Goal: Task Accomplishment & Management: Manage account settings

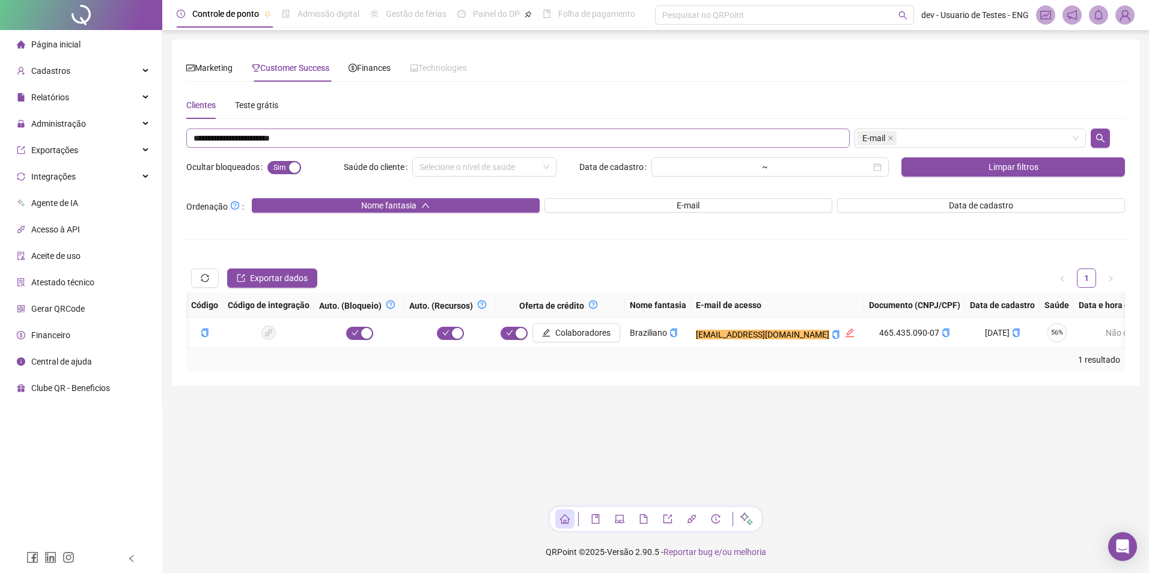
scroll to position [0, 645]
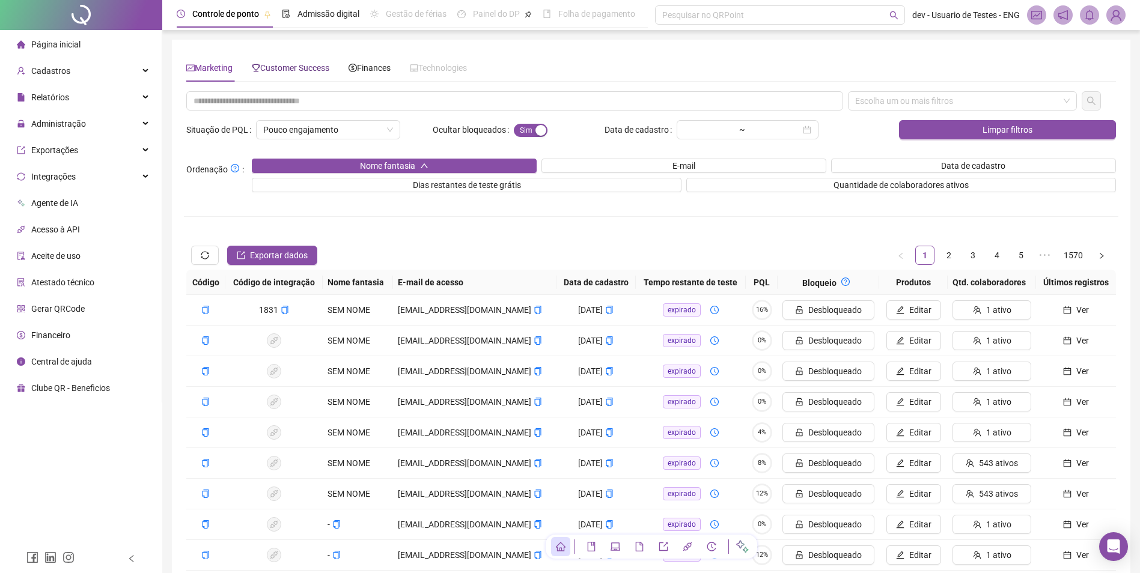
click at [303, 72] on span "Customer Success" at bounding box center [291, 68] width 78 height 10
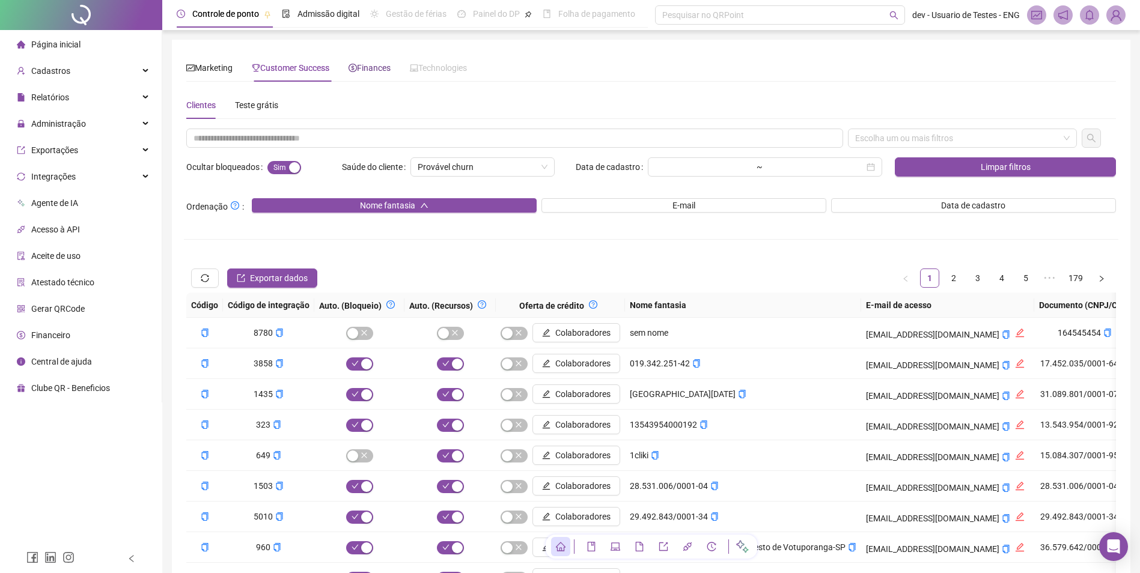
click at [381, 70] on span "Finances" at bounding box center [370, 68] width 42 height 10
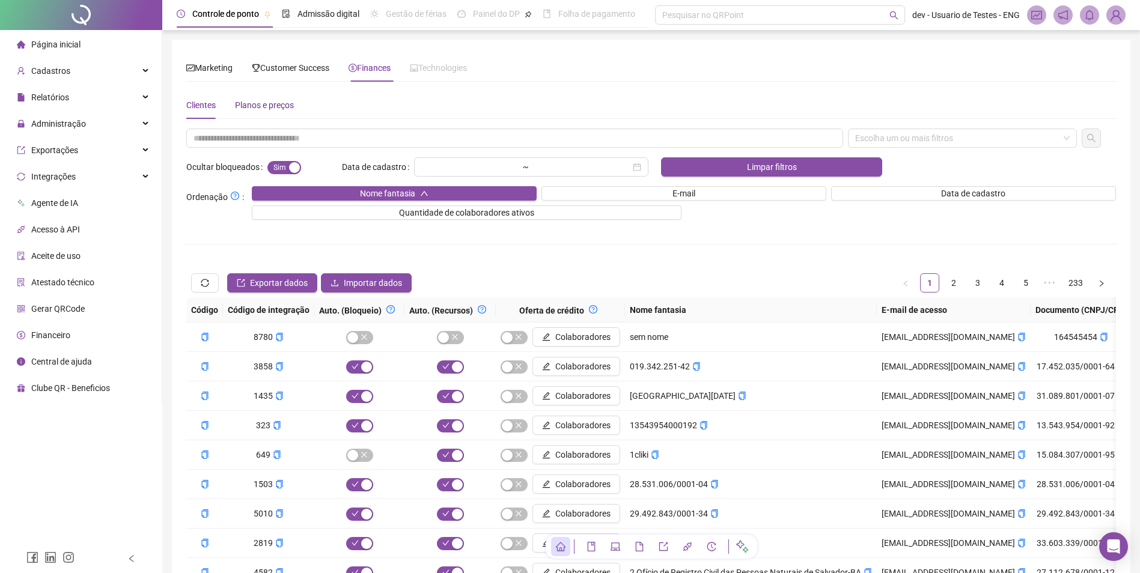
click at [282, 106] on div "Planos e preços" at bounding box center [264, 105] width 59 height 13
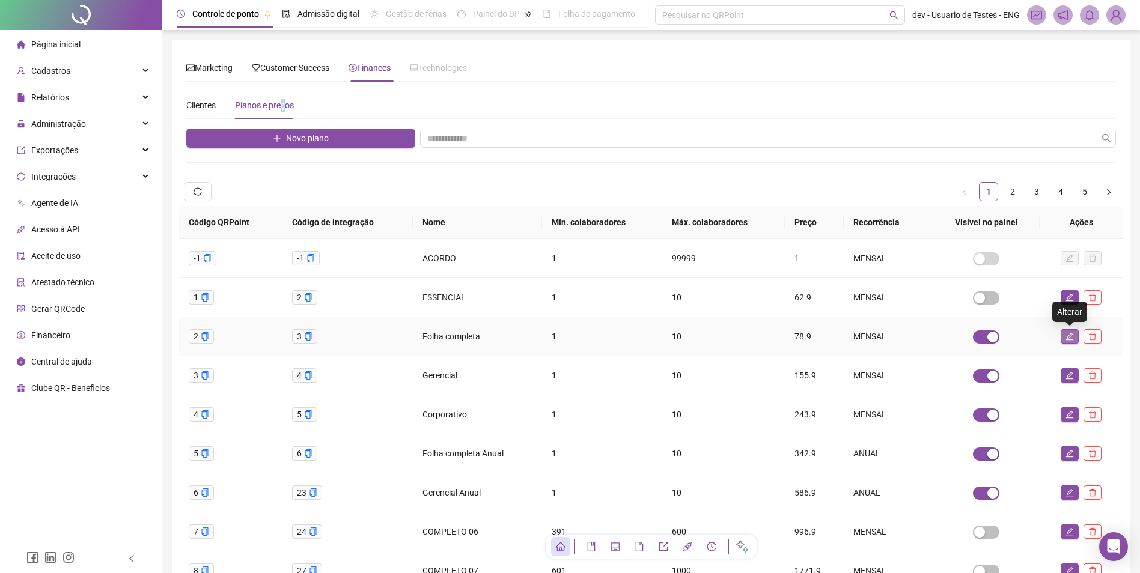
click at [1070, 338] on icon "edit" at bounding box center [1069, 336] width 8 height 8
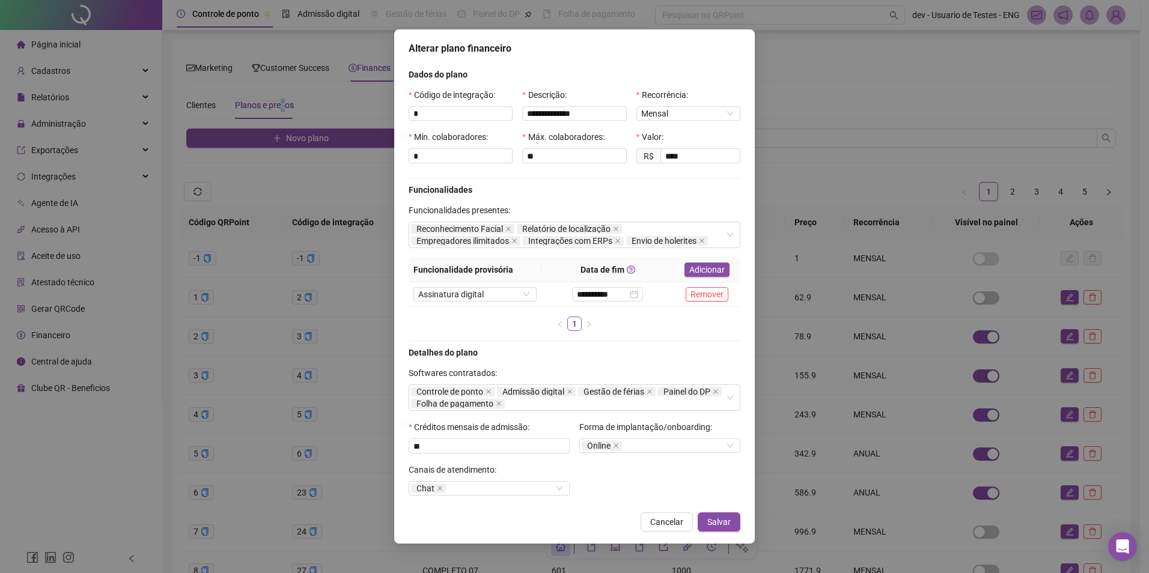
click at [663, 521] on span "Cancelar" at bounding box center [666, 522] width 33 height 13
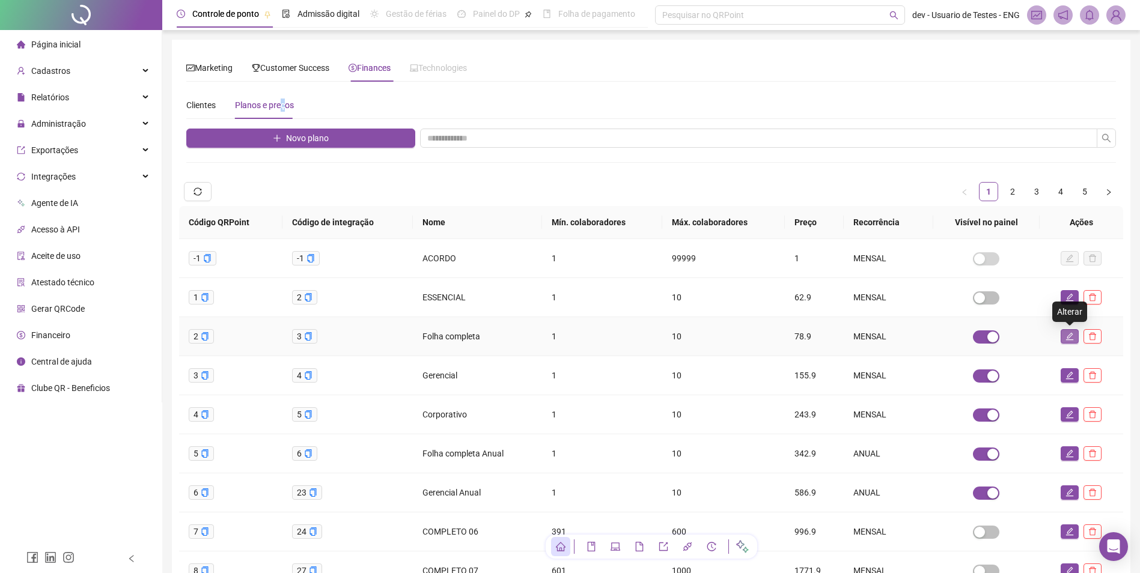
click at [1068, 334] on icon "edit" at bounding box center [1069, 336] width 8 height 8
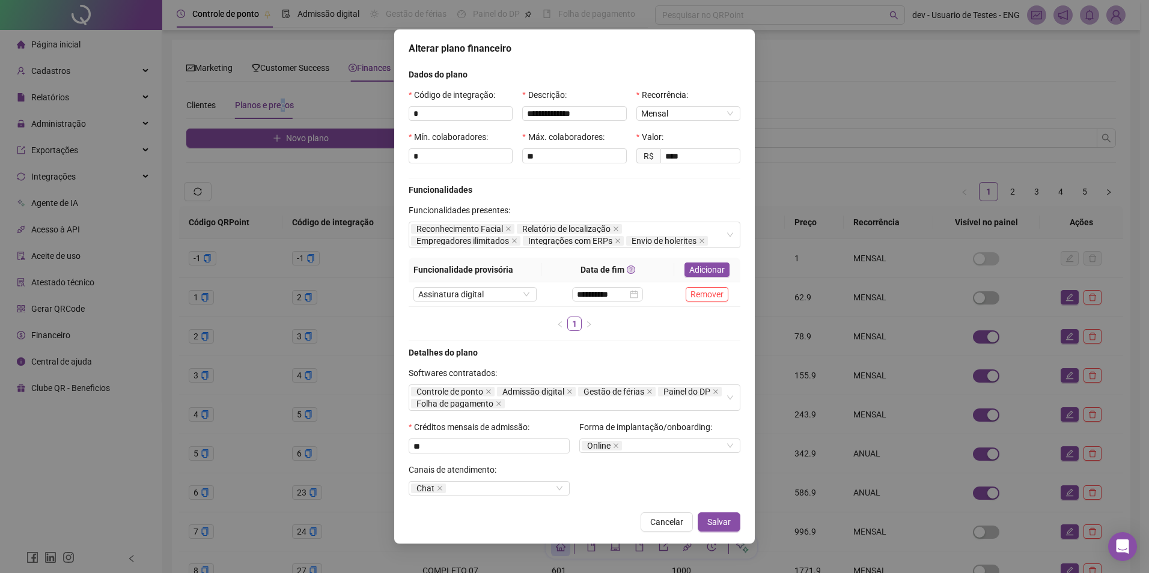
click at [676, 520] on span "Cancelar" at bounding box center [666, 522] width 33 height 13
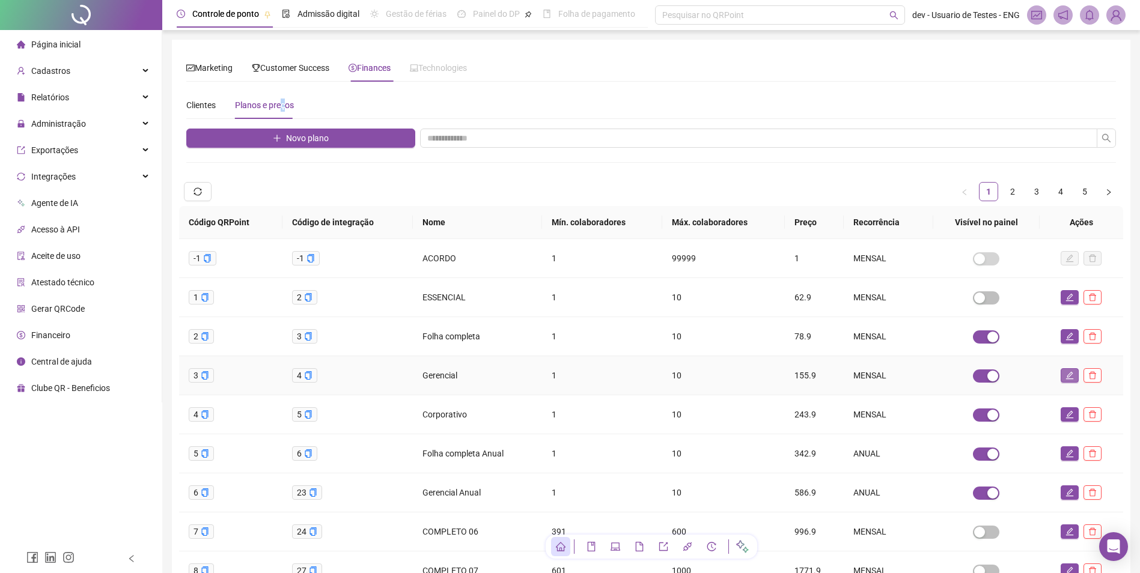
click at [1063, 372] on button "button" at bounding box center [1070, 375] width 18 height 14
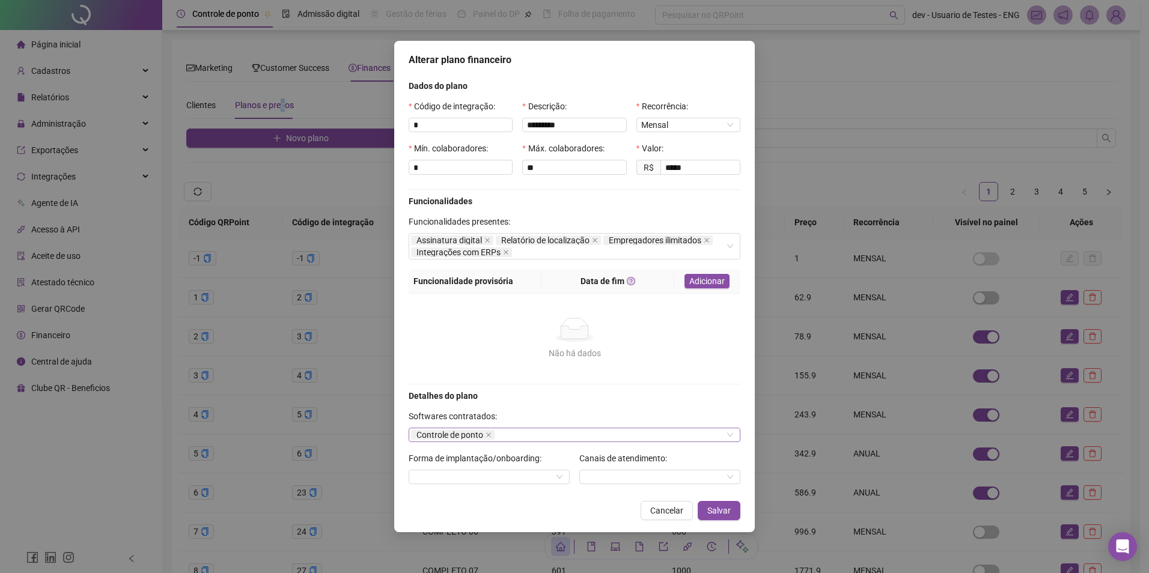
click at [583, 436] on div "Controle de ponto" at bounding box center [575, 435] width 332 height 14
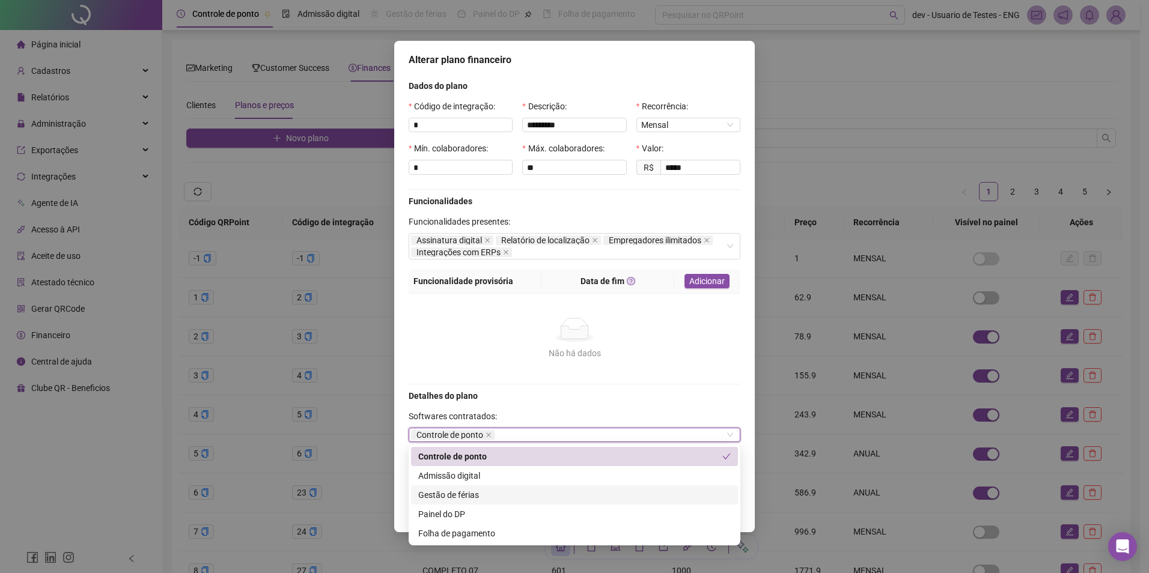
click at [547, 496] on div "Gestão de férias" at bounding box center [574, 495] width 312 height 13
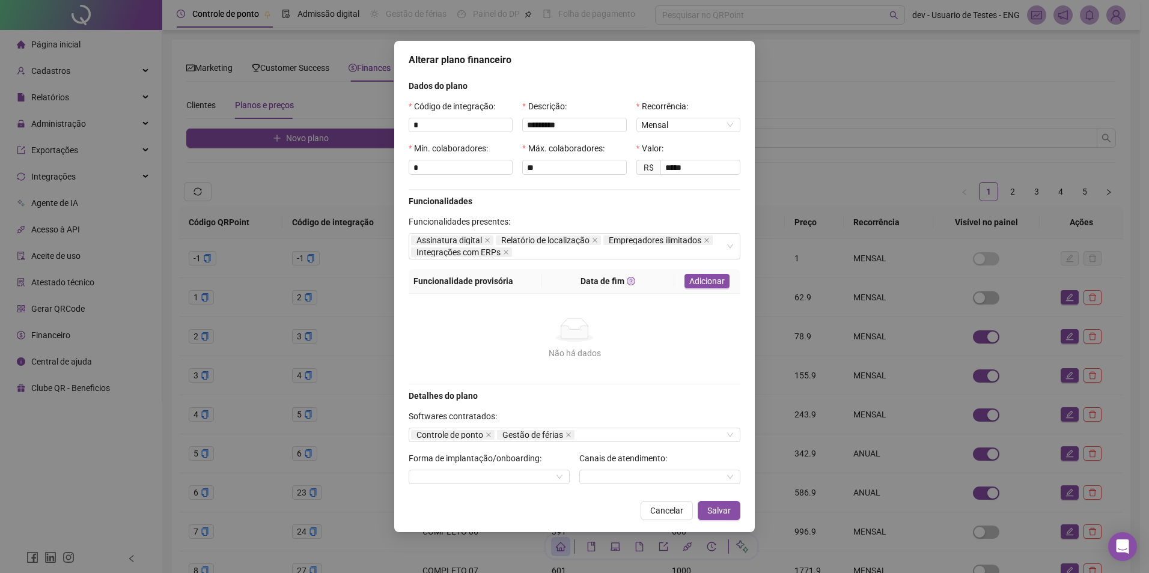
click at [593, 385] on form "Dados do plano Código de integração: * Descrição: ********* Recorrência: Mensal…" at bounding box center [575, 286] width 332 height 415
click at [719, 511] on span "Salvar" at bounding box center [718, 510] width 23 height 13
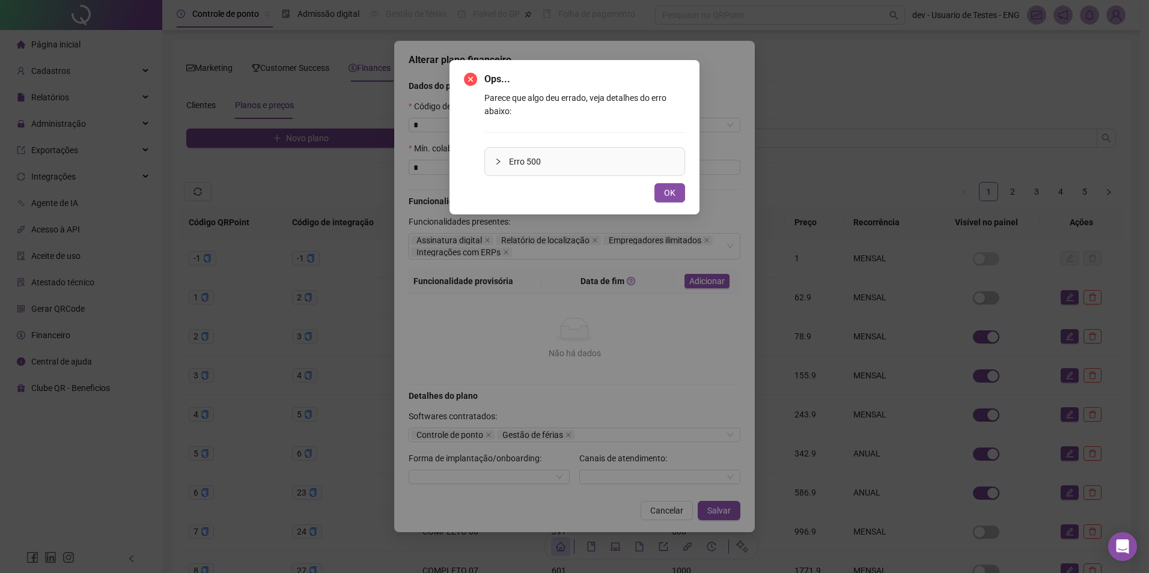
click at [501, 160] on icon "collapsed" at bounding box center [498, 161] width 7 height 7
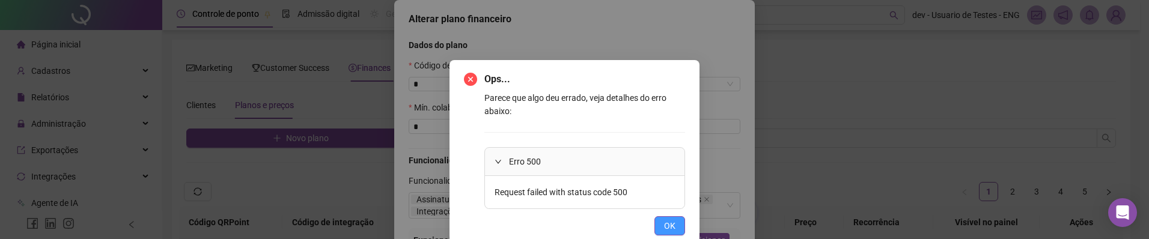
click at [668, 222] on span "OK" at bounding box center [669, 225] width 11 height 13
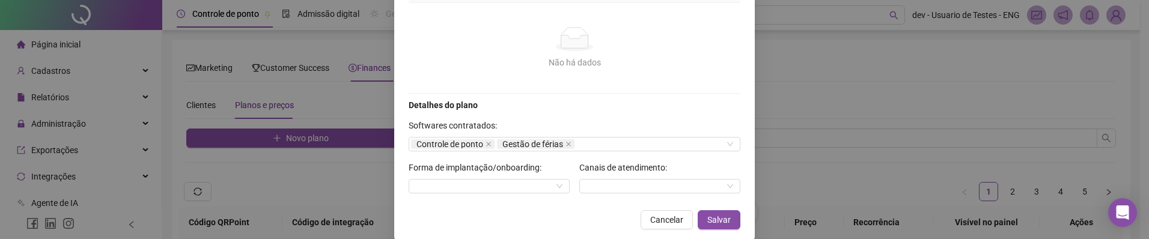
scroll to position [252, 0]
click at [722, 219] on span "Salvar" at bounding box center [718, 218] width 23 height 13
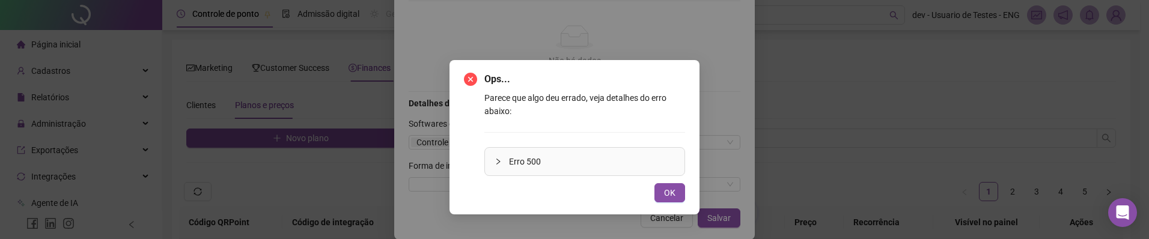
click at [502, 160] on div at bounding box center [502, 161] width 14 height 13
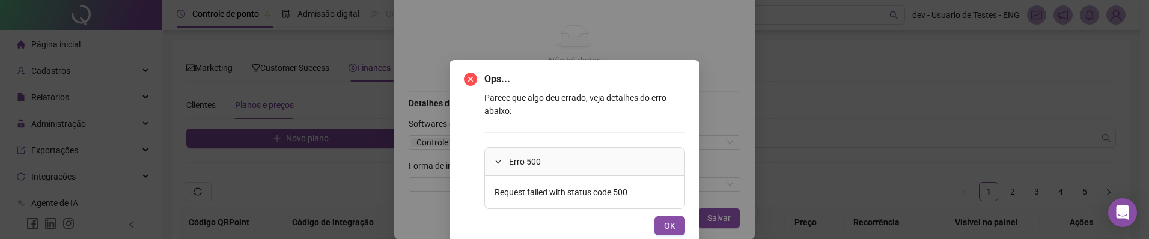
click at [501, 160] on div at bounding box center [502, 161] width 14 height 13
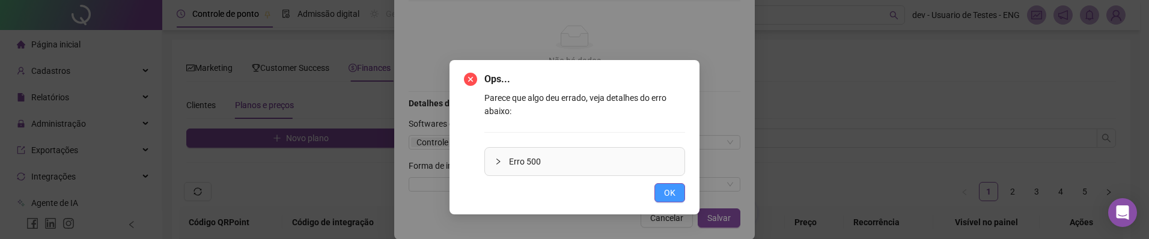
click at [672, 189] on span "OK" at bounding box center [669, 192] width 11 height 13
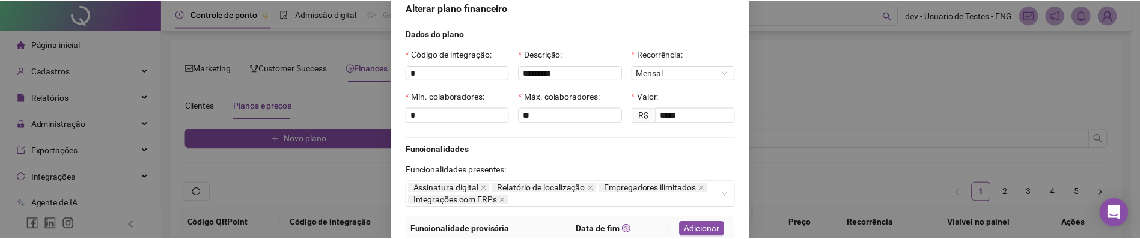
scroll to position [0, 0]
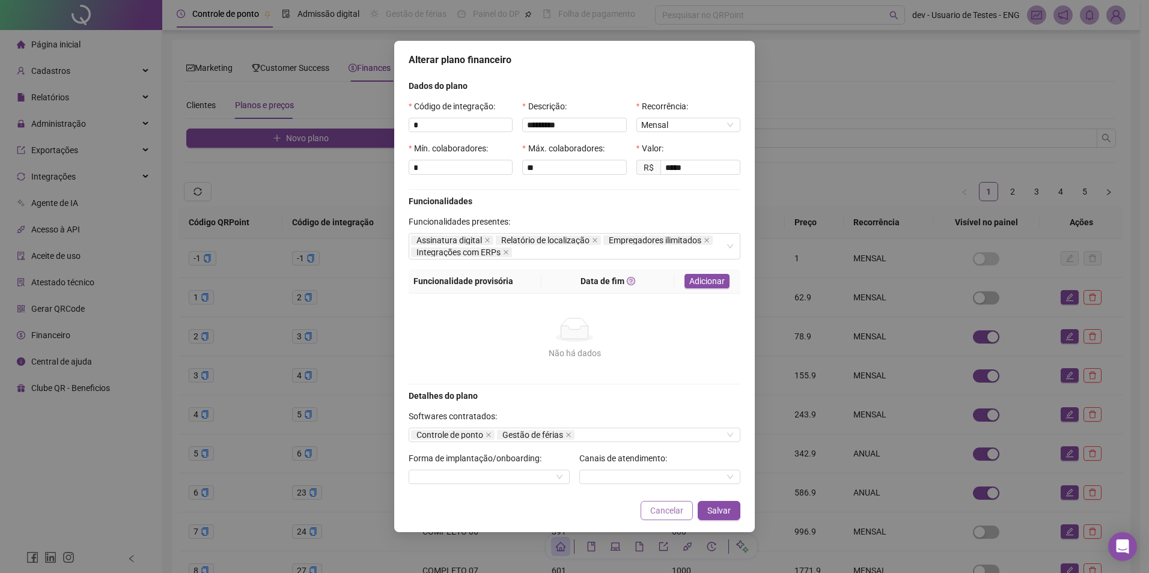
click at [665, 509] on span "Cancelar" at bounding box center [666, 510] width 33 height 13
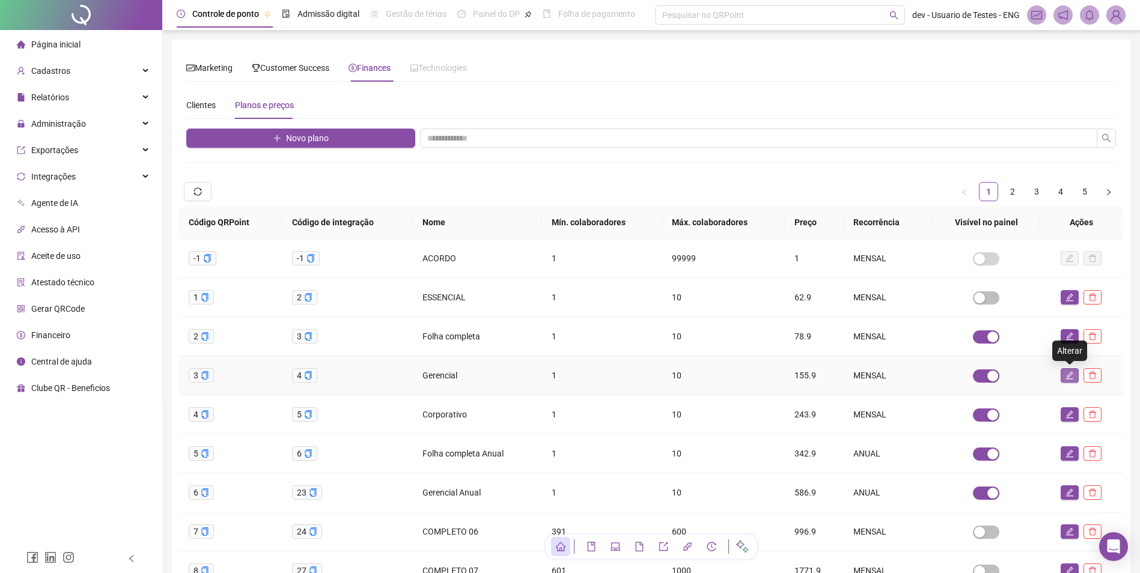
click at [1069, 377] on icon "edit" at bounding box center [1069, 375] width 8 height 8
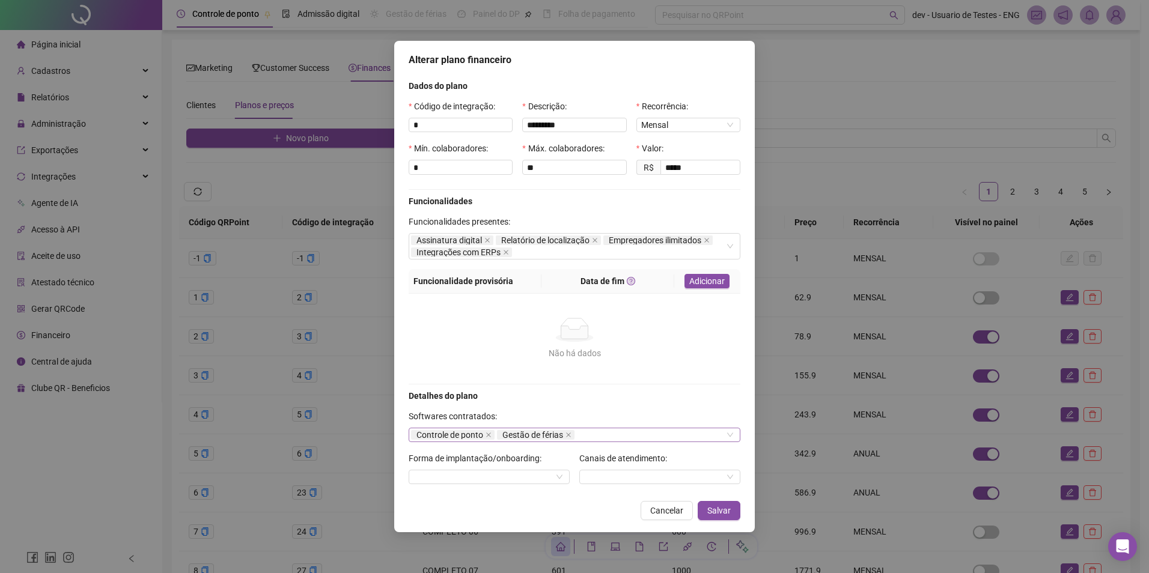
click at [621, 430] on div "Controle de ponto Gestão de férias" at bounding box center [575, 435] width 332 height 14
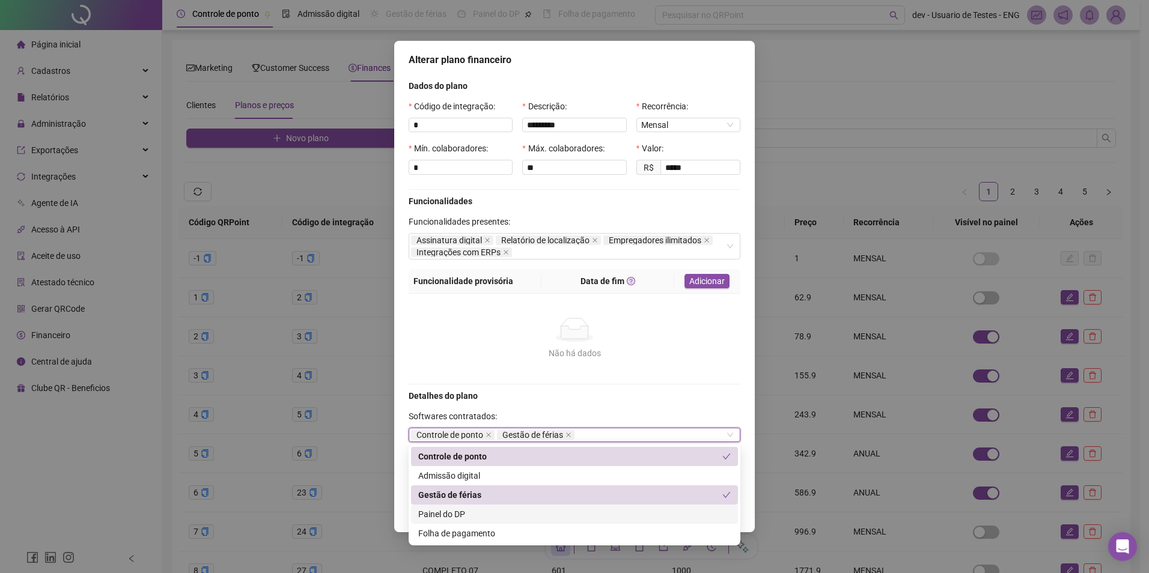
click at [510, 516] on div "Painel do DP" at bounding box center [574, 514] width 312 height 13
click at [663, 406] on div "Detalhes do plano Softwares contratados: Controle de ponto Gestão de férias Pai…" at bounding box center [574, 441] width 341 height 105
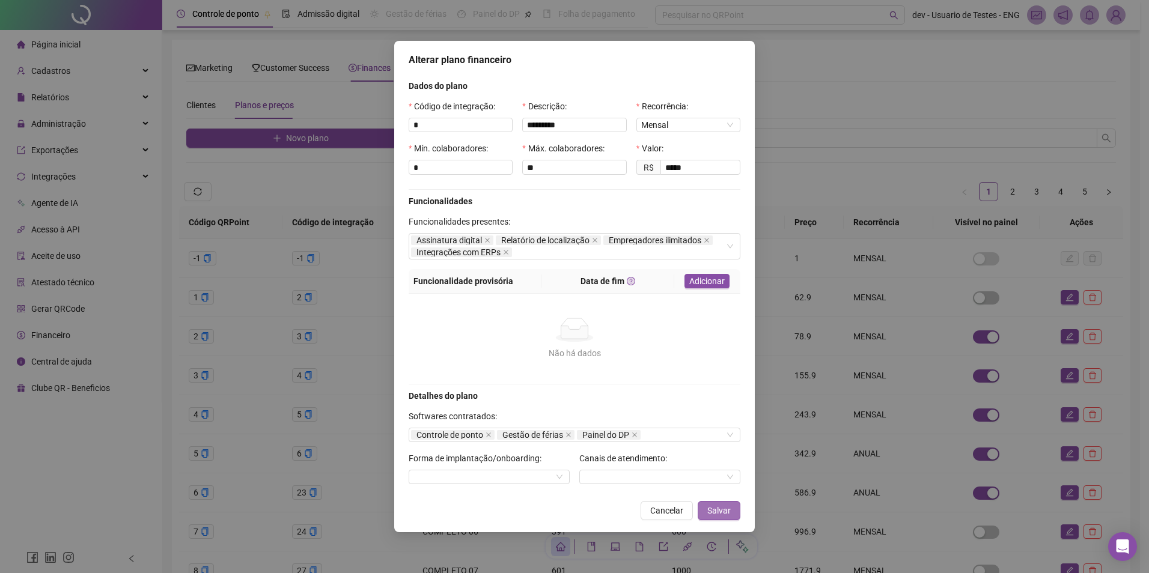
click at [722, 507] on span "Salvar" at bounding box center [718, 510] width 23 height 13
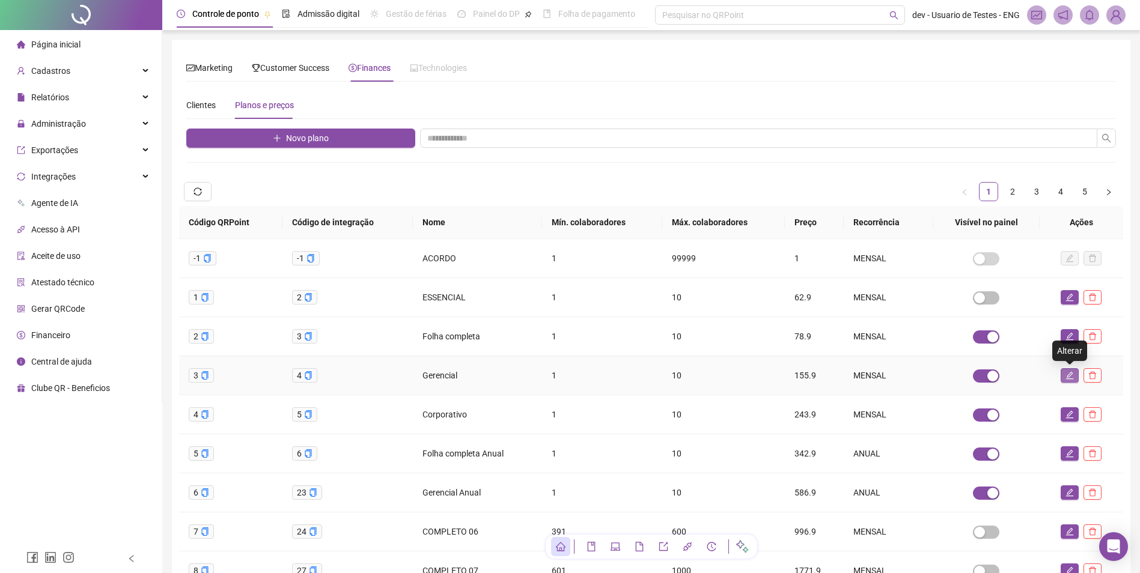
click at [1072, 374] on icon "edit" at bounding box center [1069, 375] width 8 height 8
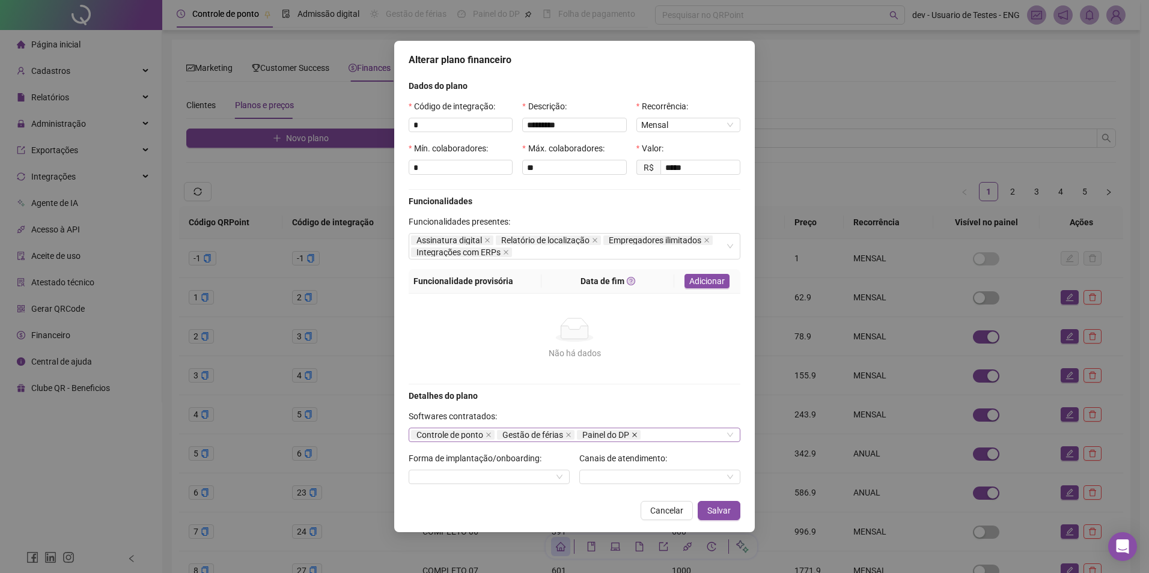
click at [634, 432] on icon "close" at bounding box center [635, 435] width 6 height 6
click at [724, 510] on span "Salvar" at bounding box center [718, 510] width 23 height 13
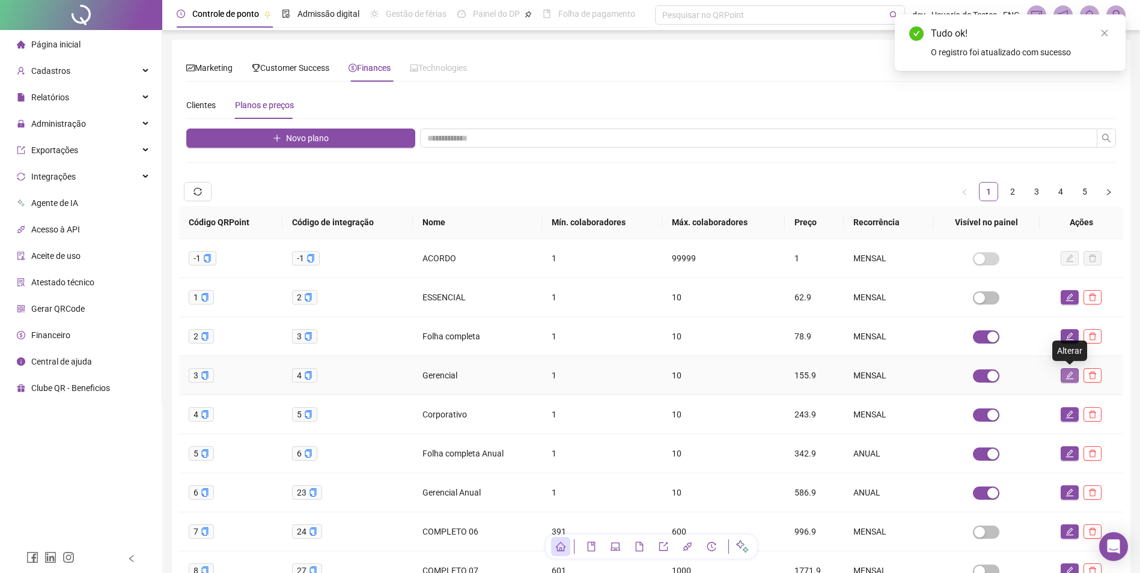
click at [1069, 376] on icon "edit" at bounding box center [1069, 375] width 8 height 8
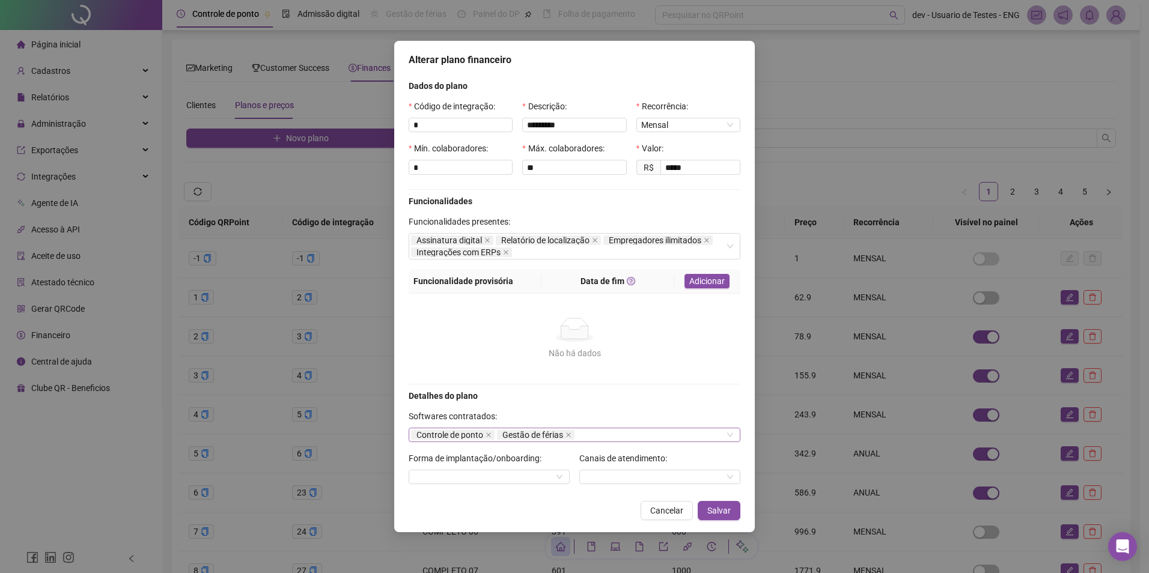
click at [619, 436] on div "Controle de ponto Gestão de férias" at bounding box center [575, 435] width 332 height 14
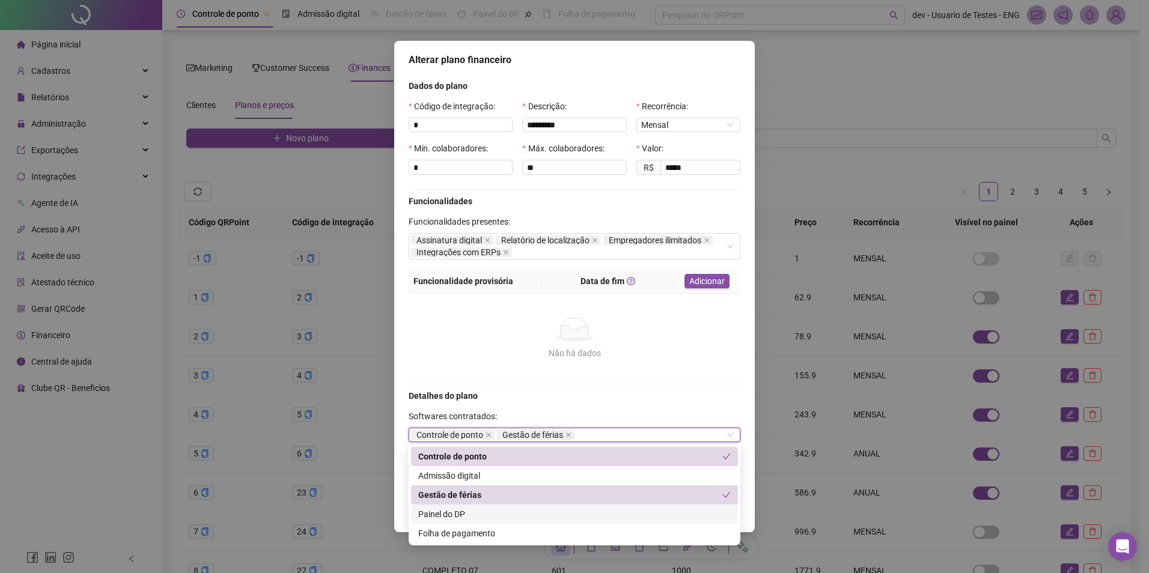
drag, startPoint x: 524, startPoint y: 513, endPoint x: 553, endPoint y: 500, distance: 31.7
click at [525, 513] on div "Painel do DP" at bounding box center [574, 514] width 312 height 13
click at [691, 385] on form "Dados do plano Código de integração: * Descrição: ********* Recorrência: Mensal…" at bounding box center [575, 286] width 332 height 415
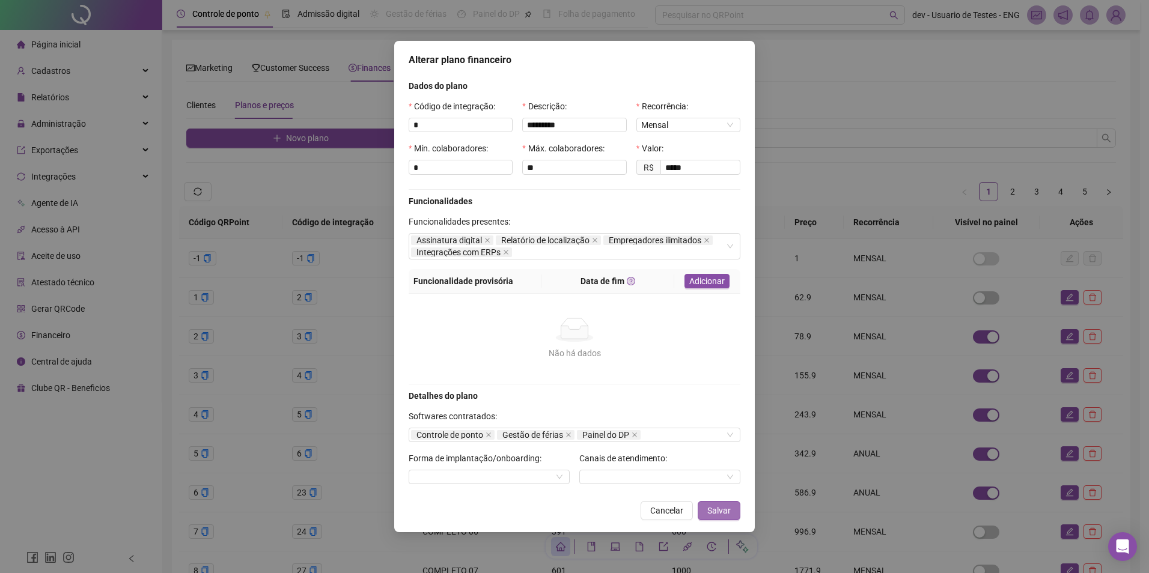
click at [723, 508] on span "Salvar" at bounding box center [718, 510] width 23 height 13
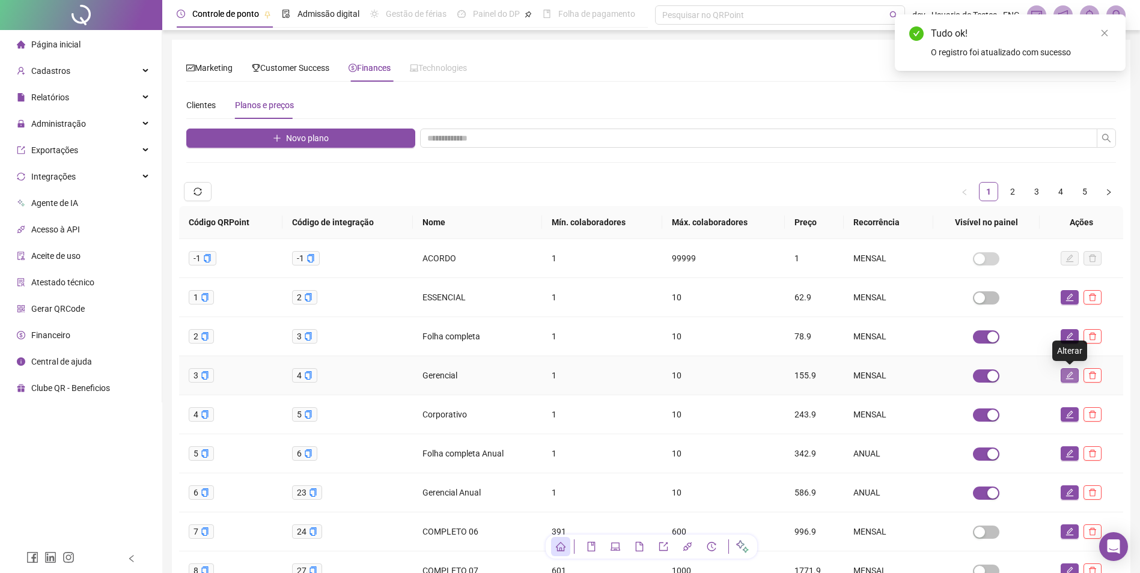
click at [1068, 374] on icon "edit" at bounding box center [1069, 375] width 8 height 8
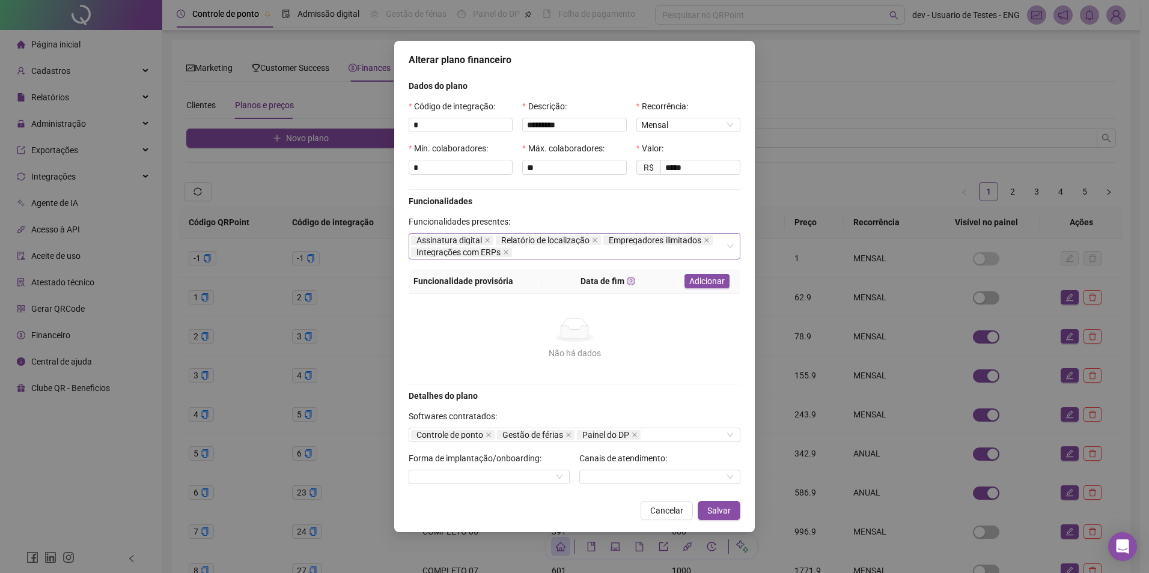
click at [585, 258] on div "Assinatura digital Relatório de localização Empregadores ilimitados Integrações…" at bounding box center [568, 246] width 314 height 24
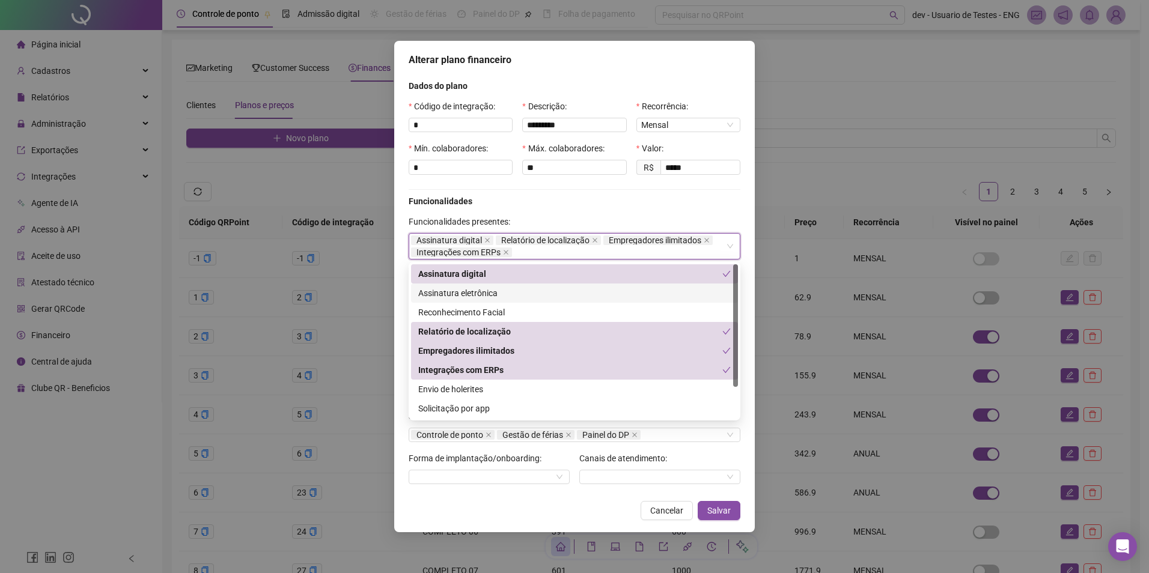
click at [579, 297] on div "Assinatura eletrônica" at bounding box center [574, 293] width 312 height 13
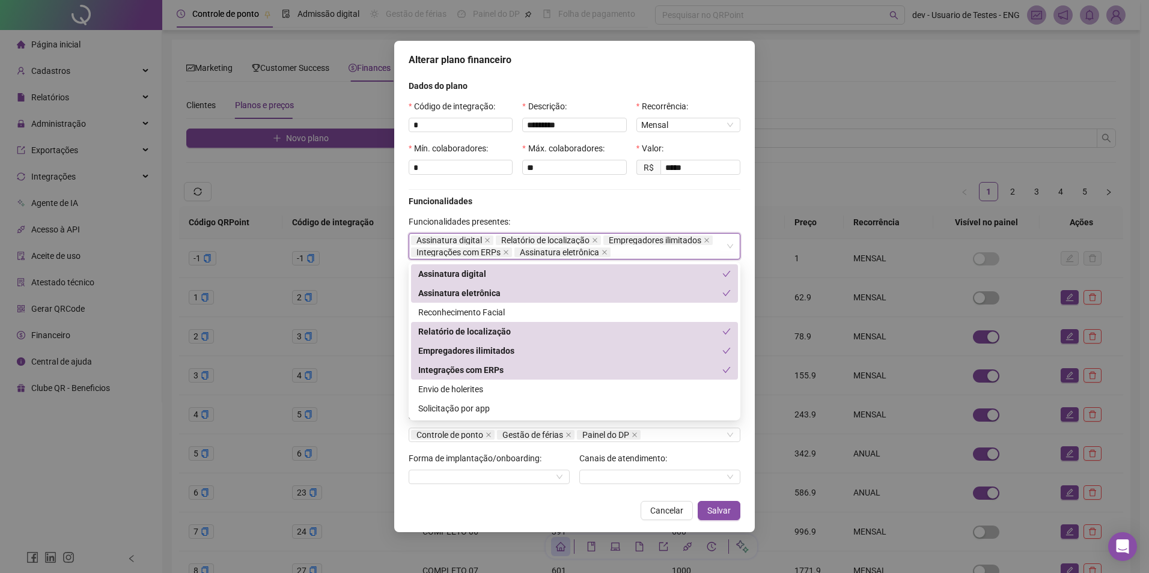
click at [693, 205] on div "Funcionalidades" at bounding box center [574, 201] width 341 height 13
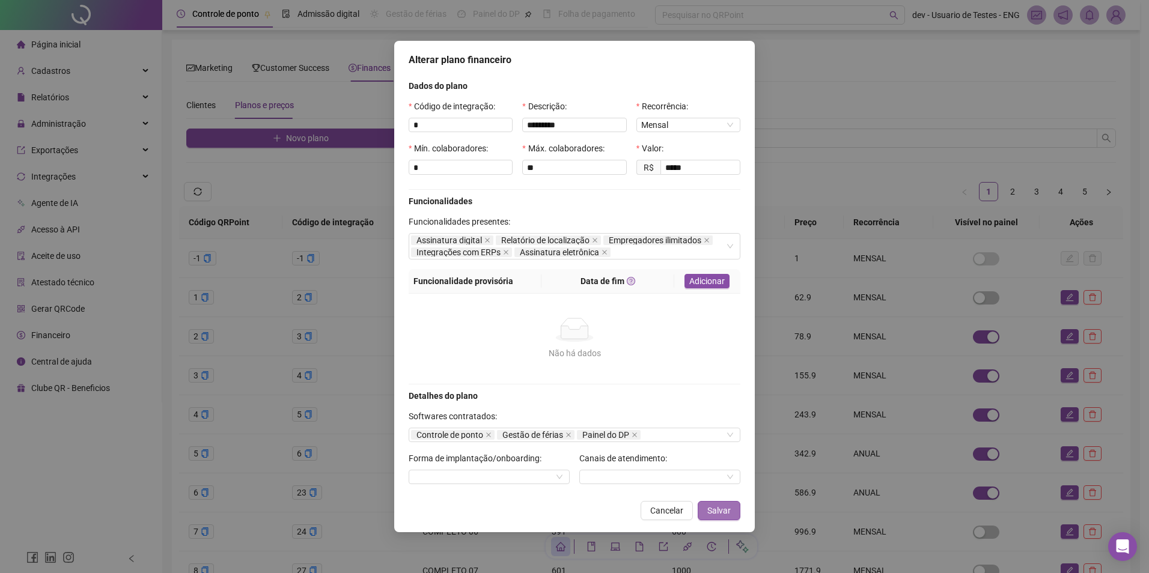
click at [725, 505] on span "Salvar" at bounding box center [718, 510] width 23 height 13
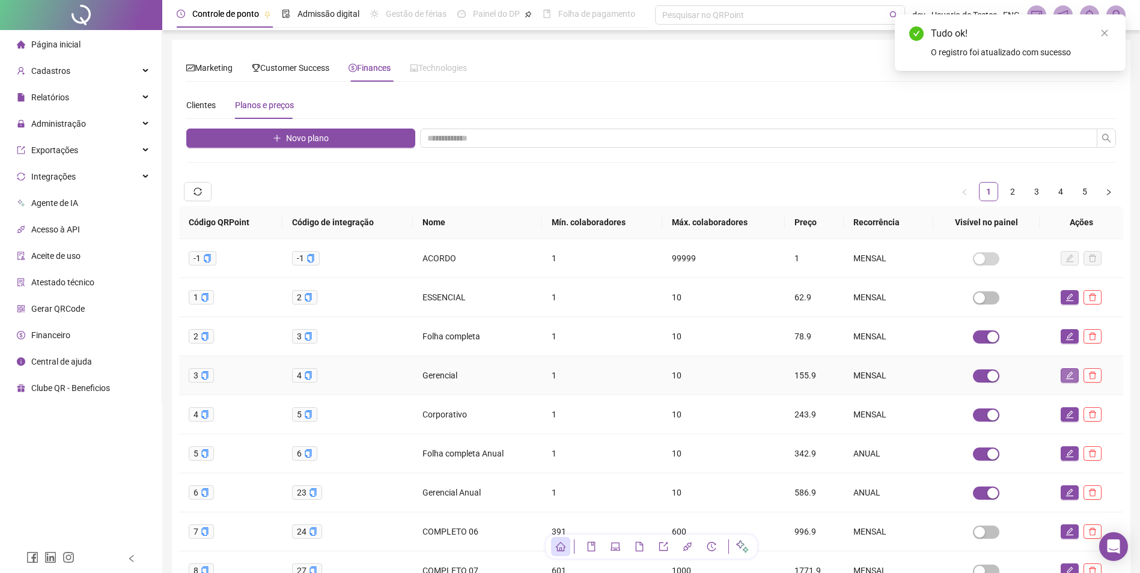
click at [1068, 376] on icon "edit" at bounding box center [1070, 376] width 8 height 8
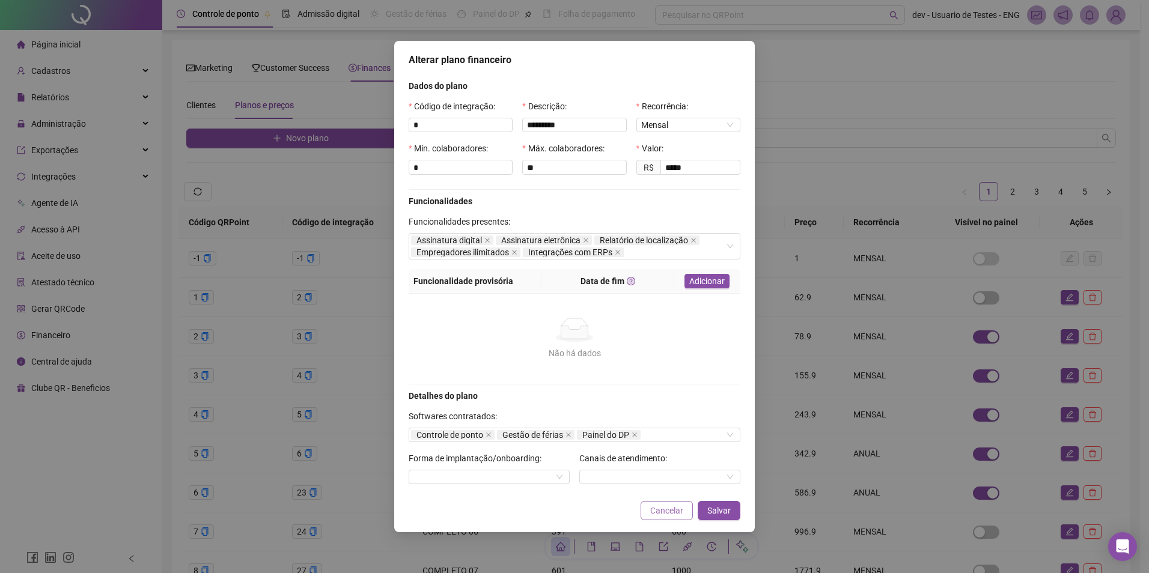
click at [669, 515] on span "Cancelar" at bounding box center [666, 510] width 33 height 13
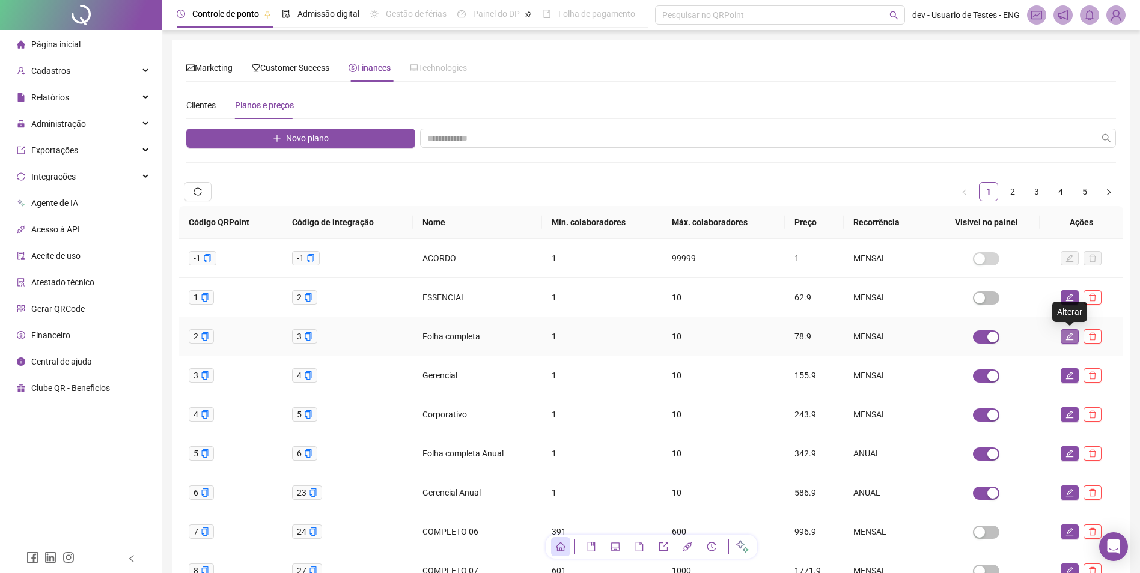
click at [1068, 337] on icon "edit" at bounding box center [1069, 336] width 8 height 8
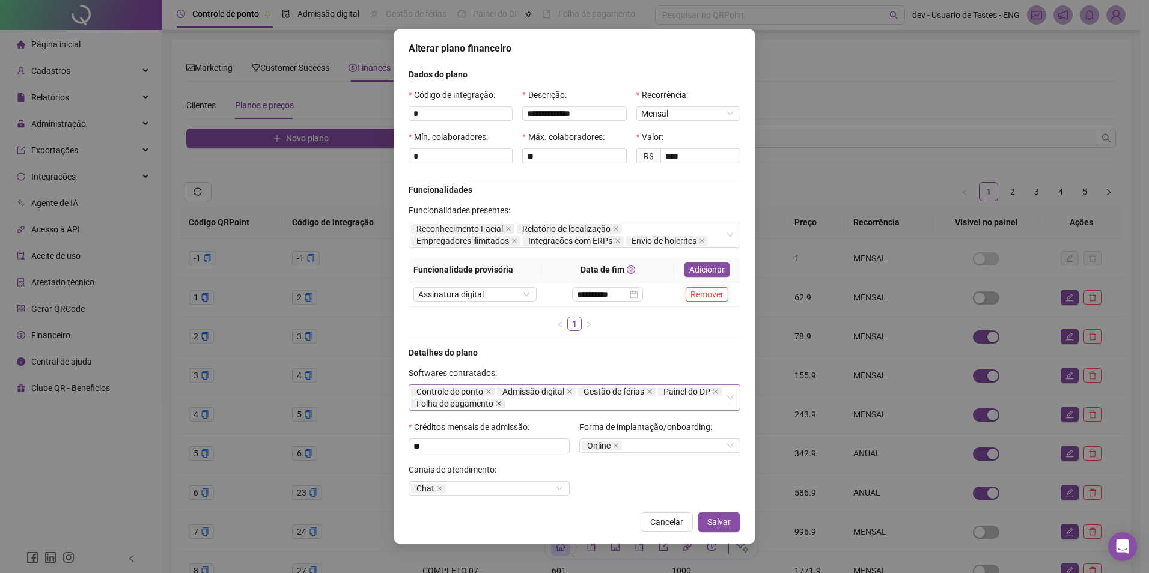
click at [498, 403] on icon "close" at bounding box center [498, 403] width 5 height 5
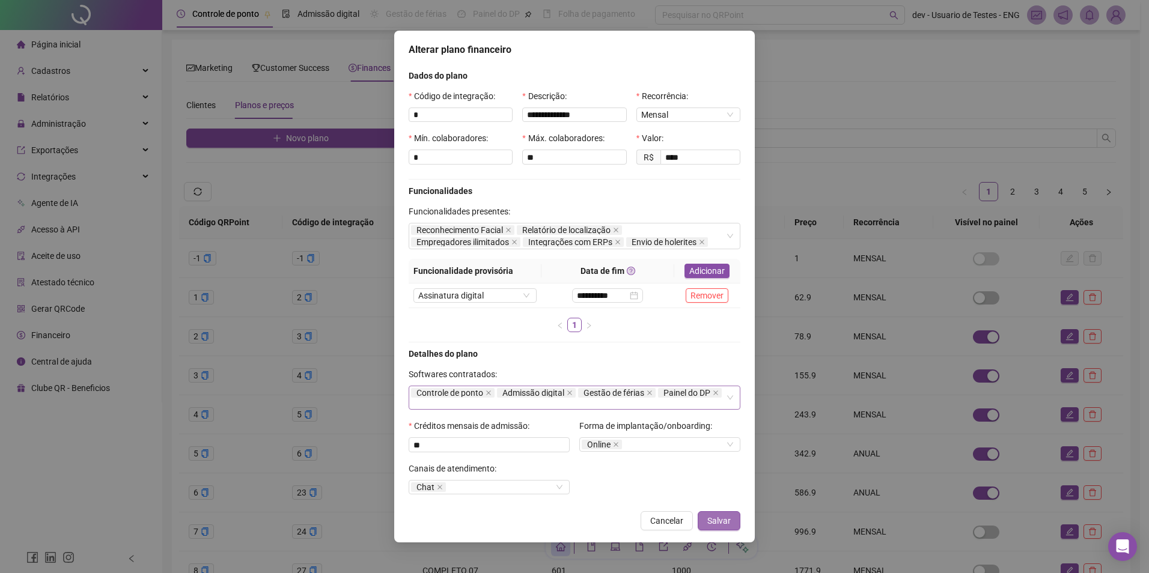
click at [716, 520] on span "Salvar" at bounding box center [718, 520] width 23 height 13
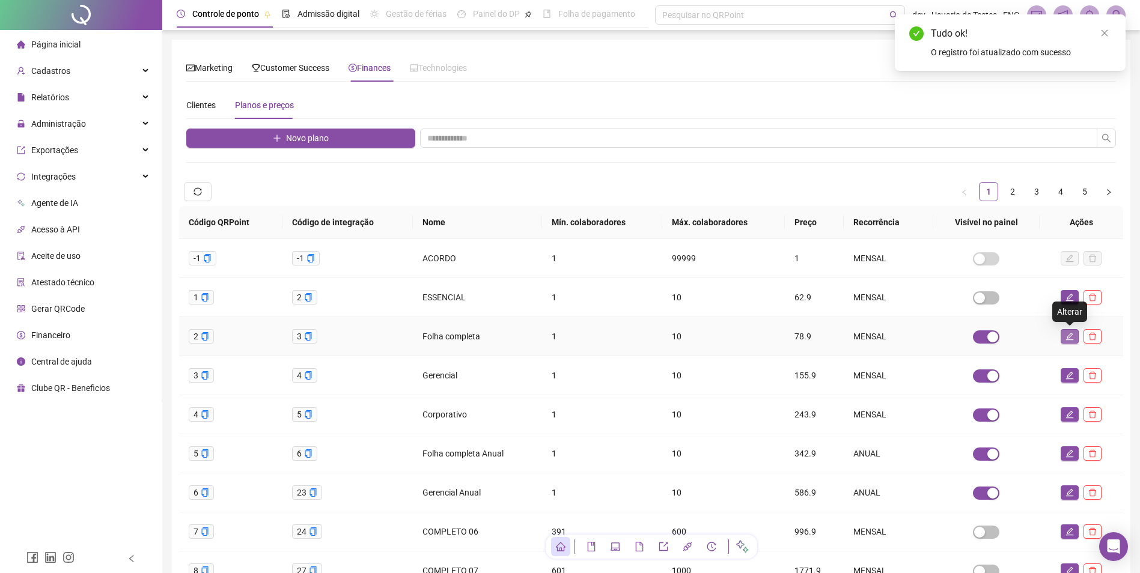
click at [1070, 334] on icon "edit" at bounding box center [1070, 337] width 8 height 8
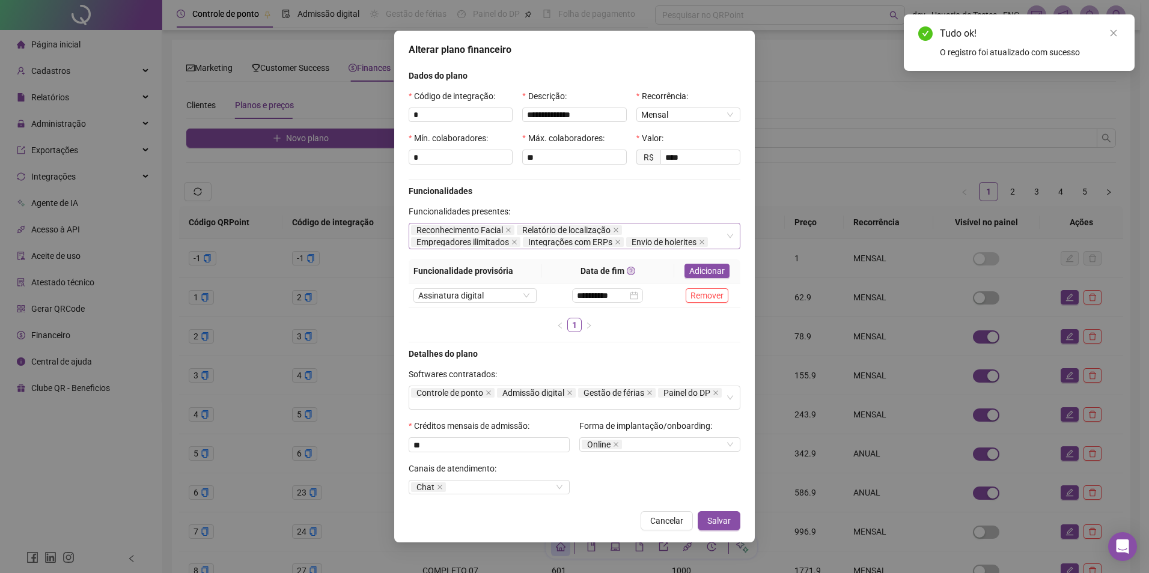
click at [659, 231] on div "Reconhecimento Facial Relatório de localização Empregadores ilimitados Integraç…" at bounding box center [568, 236] width 314 height 24
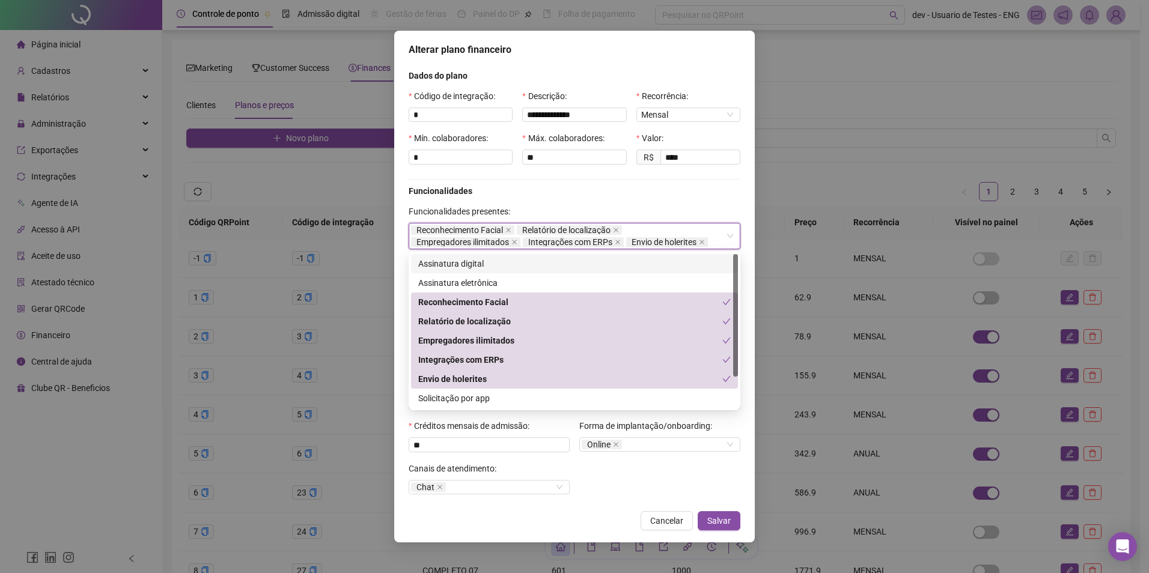
drag, startPoint x: 496, startPoint y: 261, endPoint x: 535, endPoint y: 282, distance: 44.4
click at [496, 262] on div "Assinatura digital" at bounding box center [574, 263] width 312 height 13
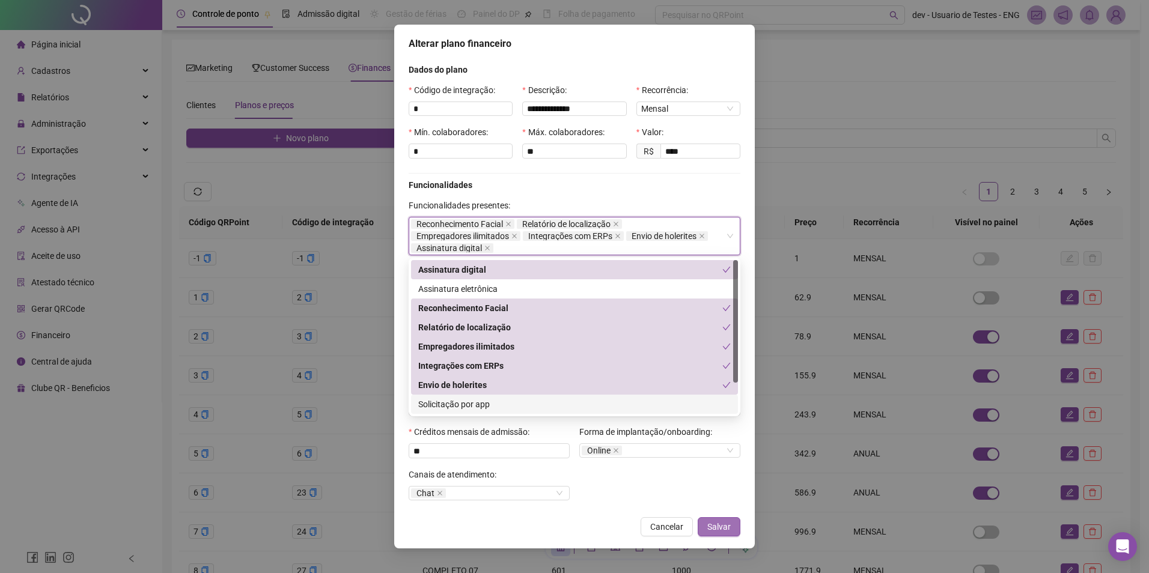
click at [724, 532] on span "Salvar" at bounding box center [718, 526] width 23 height 13
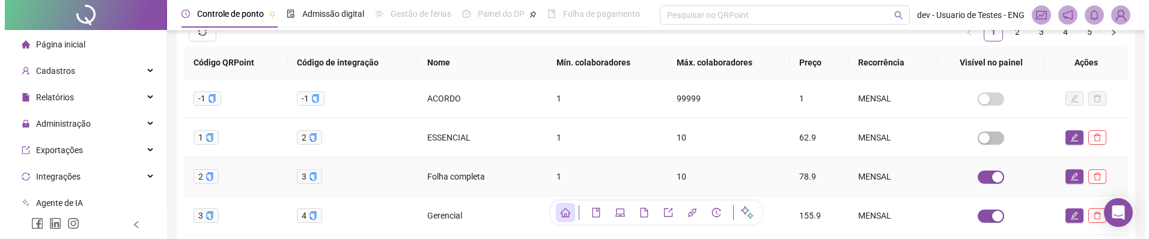
scroll to position [180, 0]
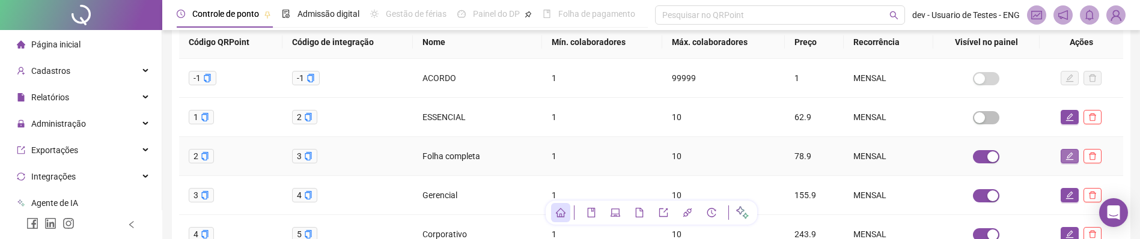
click at [1073, 156] on icon "edit" at bounding box center [1069, 156] width 8 height 8
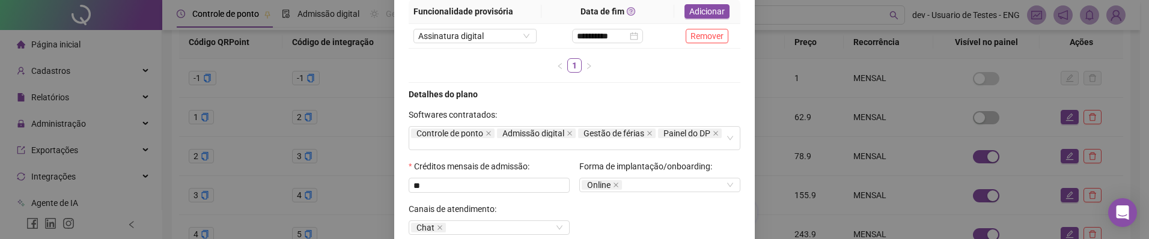
scroll to position [272, 0]
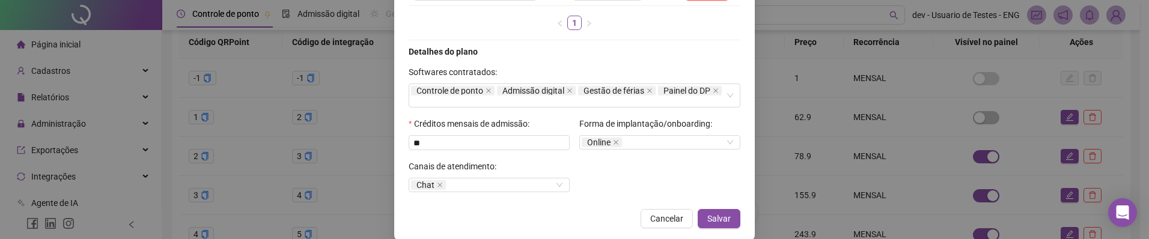
click at [656, 218] on span "Cancelar" at bounding box center [666, 218] width 33 height 13
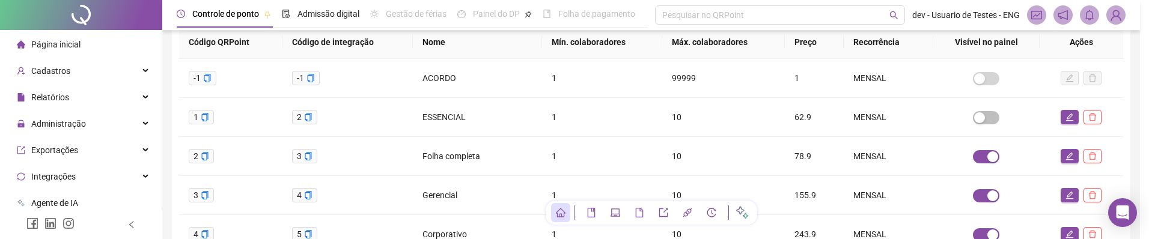
scroll to position [240, 0]
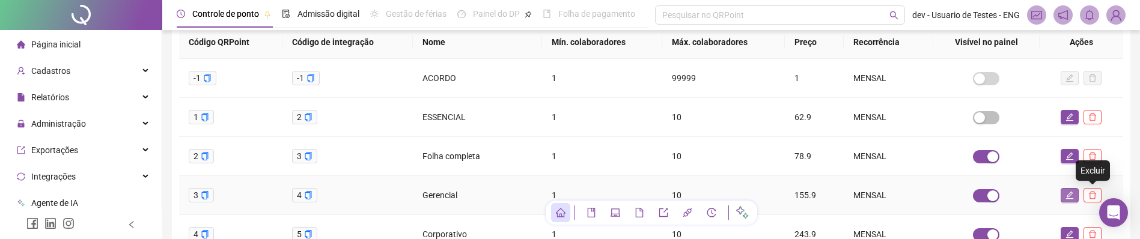
click at [1073, 194] on icon "edit" at bounding box center [1069, 195] width 8 height 8
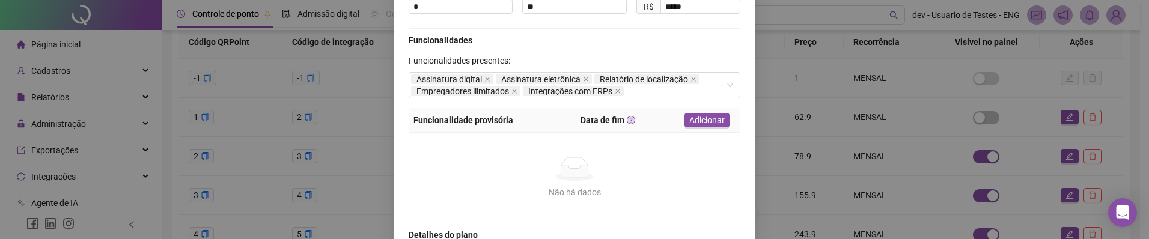
scroll to position [240, 0]
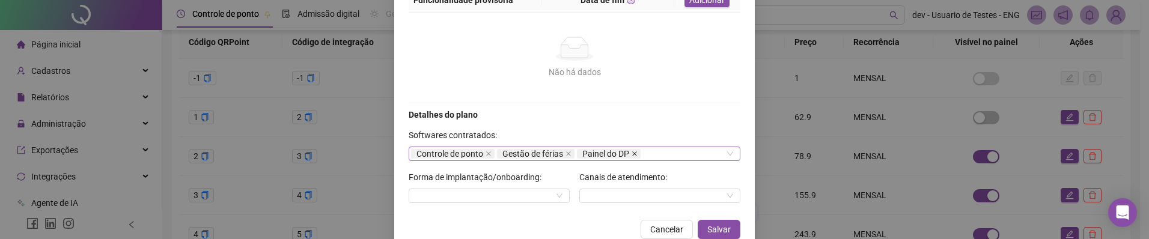
click at [632, 155] on icon "close" at bounding box center [635, 154] width 6 height 6
click at [716, 225] on span "Salvar" at bounding box center [718, 229] width 23 height 13
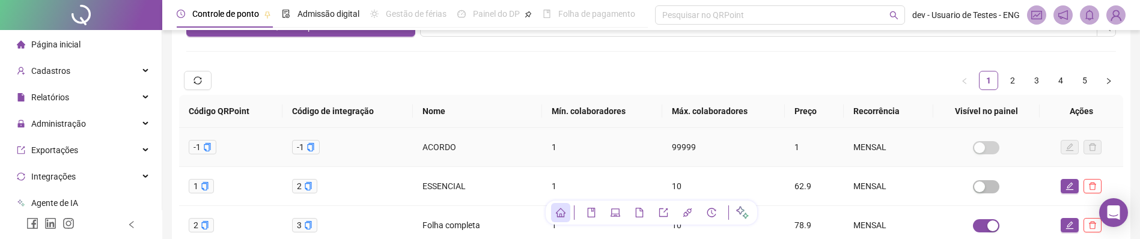
scroll to position [0, 0]
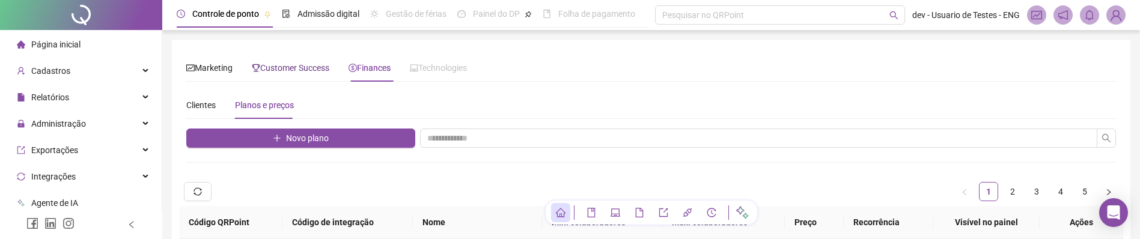
click at [292, 64] on span "Customer Success" at bounding box center [291, 68] width 78 height 10
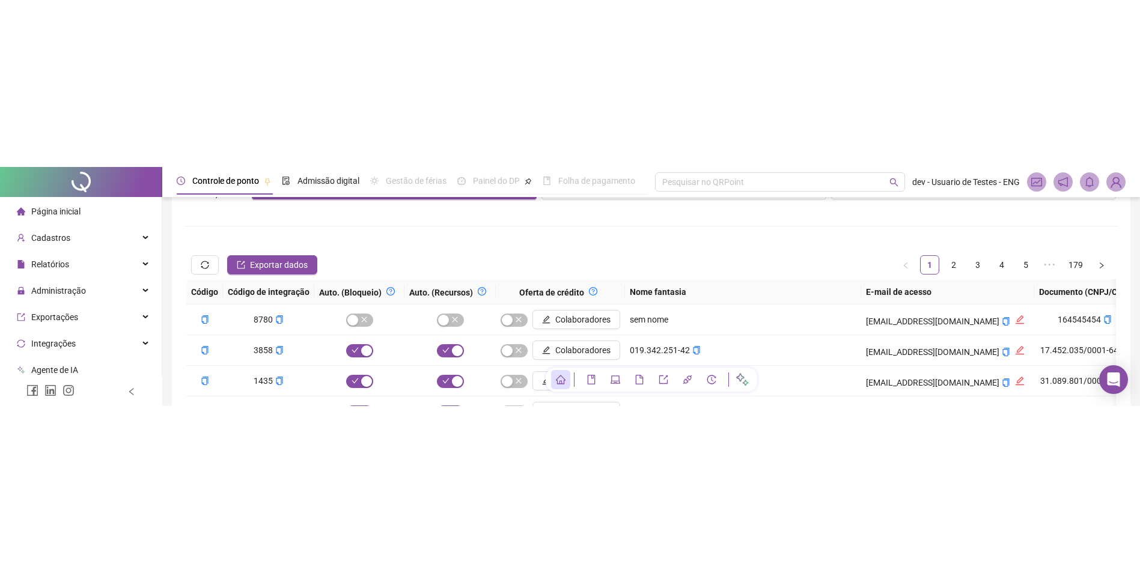
scroll to position [173, 0]
